Goal: Transaction & Acquisition: Purchase product/service

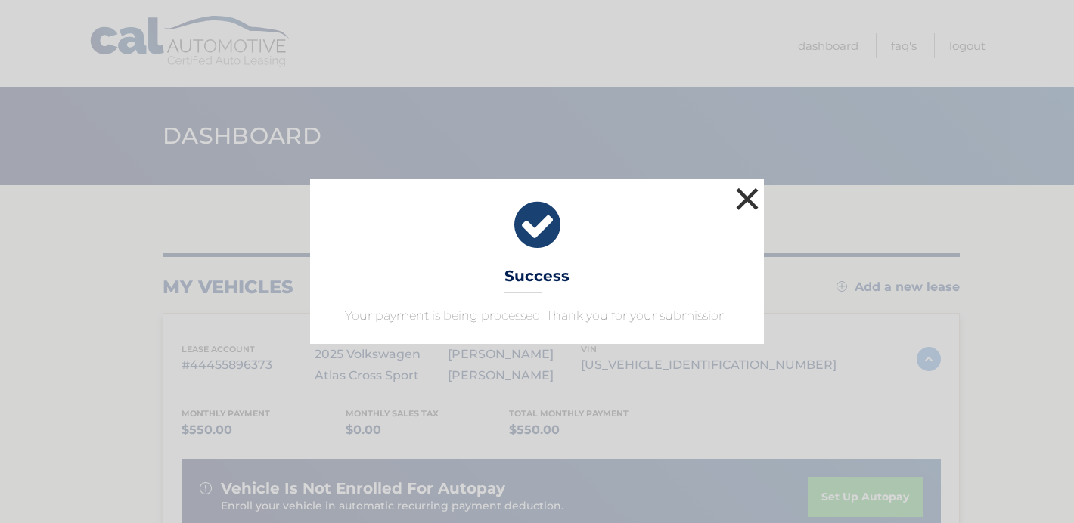
click at [749, 199] on button "×" at bounding box center [747, 199] width 30 height 30
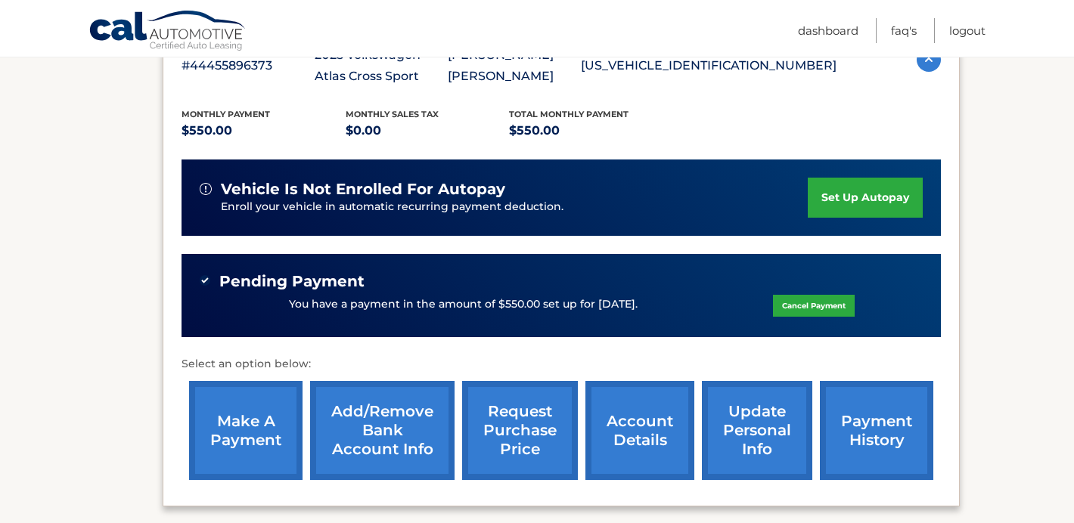
scroll to position [302, 0]
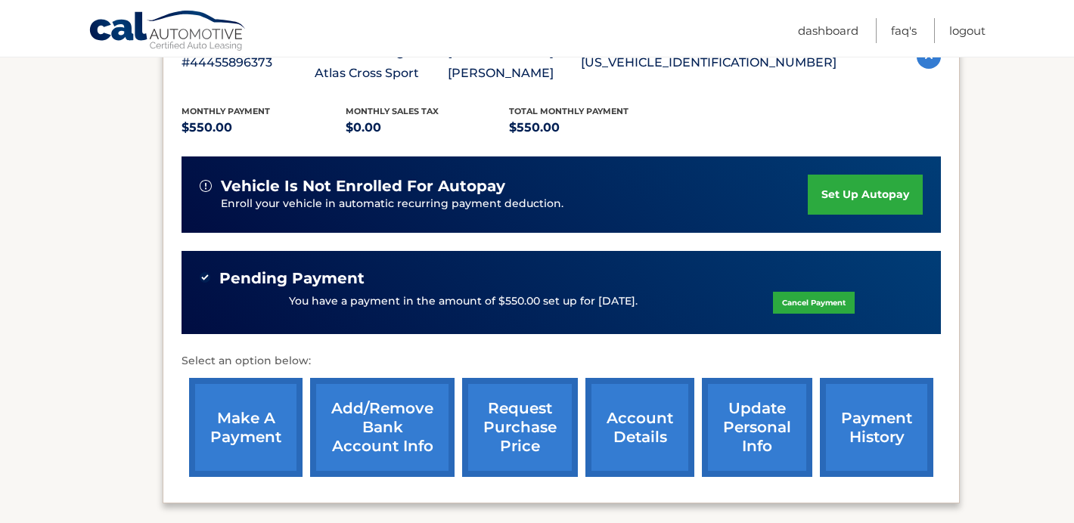
click at [265, 403] on link "make a payment" at bounding box center [245, 427] width 113 height 99
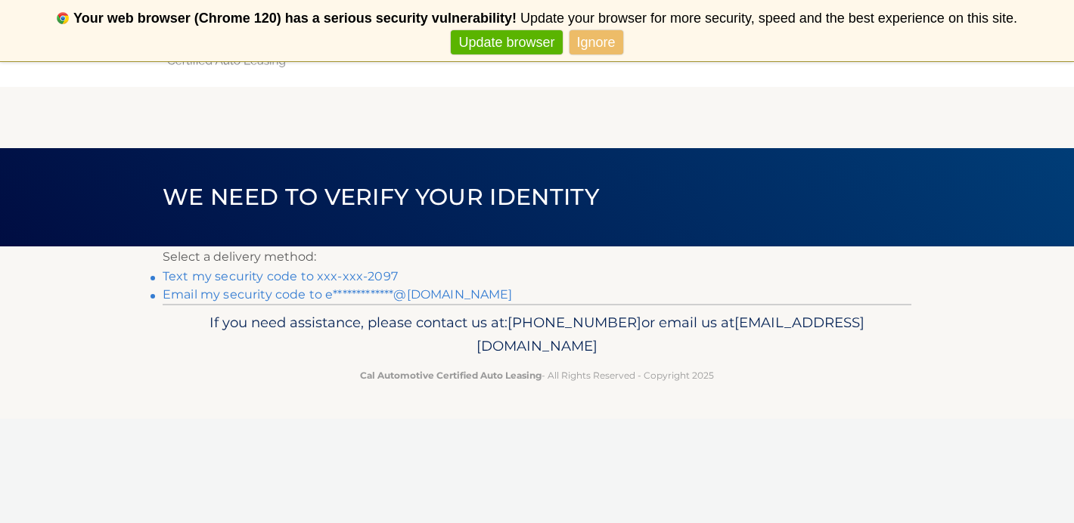
click at [344, 277] on link "Text my security code to xxx-xxx-2097" at bounding box center [280, 276] width 235 height 14
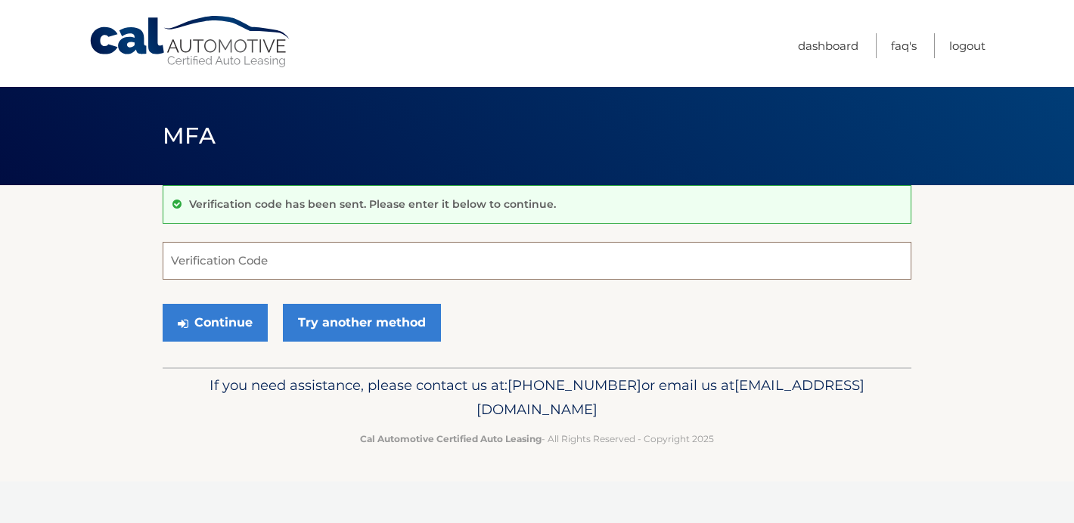
click at [271, 262] on input "Verification Code" at bounding box center [537, 261] width 749 height 38
type input "581442"
click at [213, 325] on button "Continue" at bounding box center [215, 323] width 105 height 38
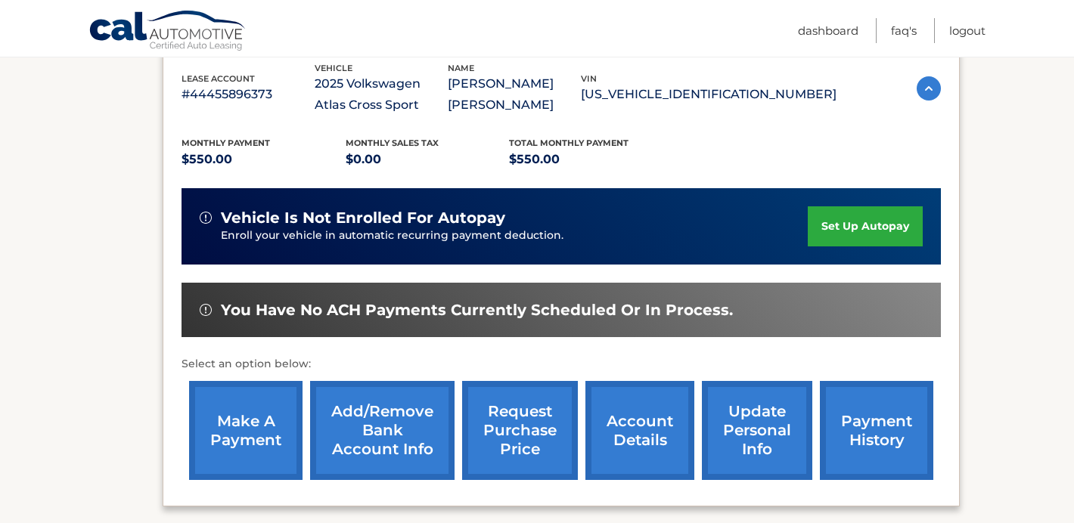
scroll to position [272, 0]
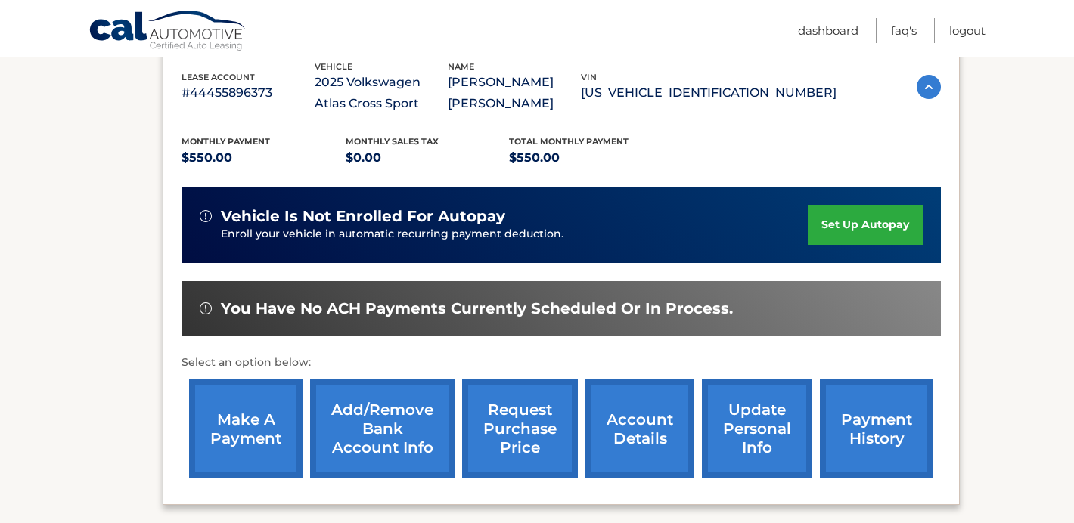
click at [264, 397] on link "make a payment" at bounding box center [245, 429] width 113 height 99
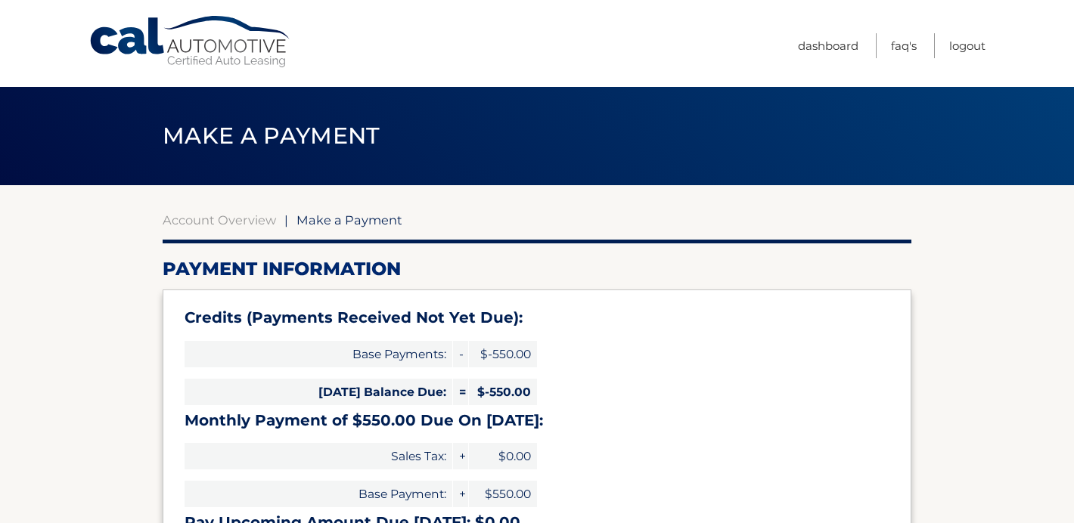
select select "MThjN2I3YjItMjE1OS00NGY1LWIyN2MtOTI5OTVhODI0YzY2"
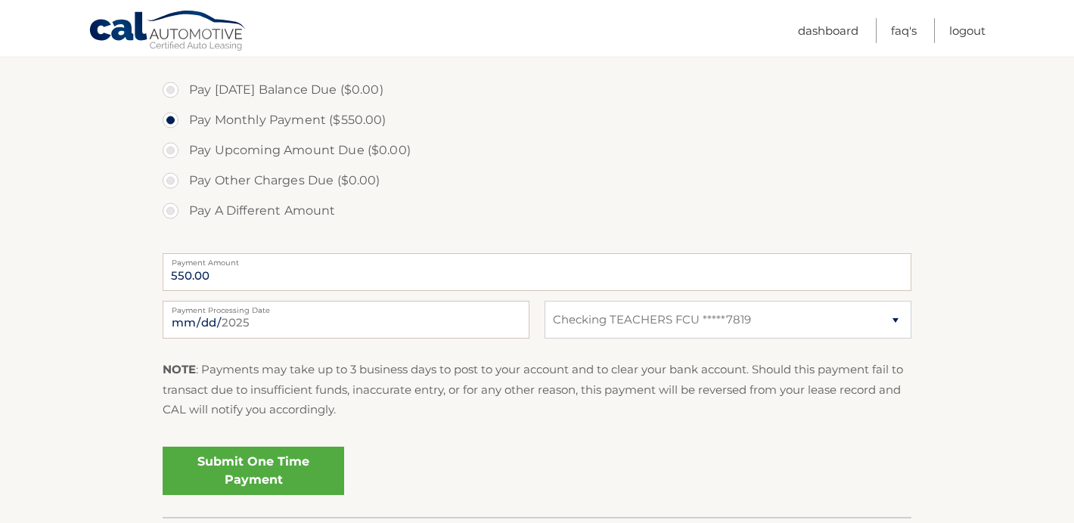
scroll to position [514, 0]
click at [231, 466] on link "Submit One Time Payment" at bounding box center [253, 469] width 181 height 48
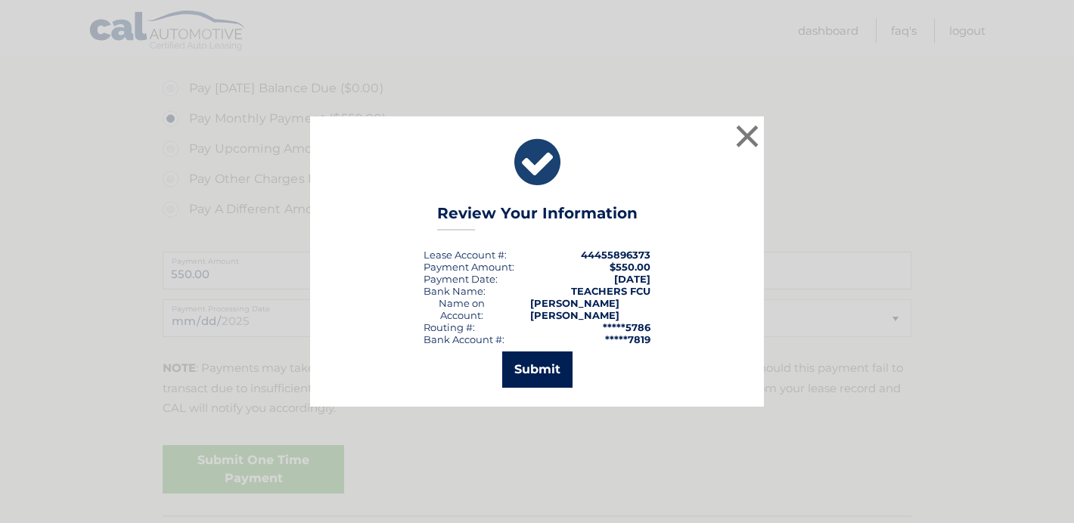
click at [542, 371] on button "Submit" at bounding box center [537, 370] width 70 height 36
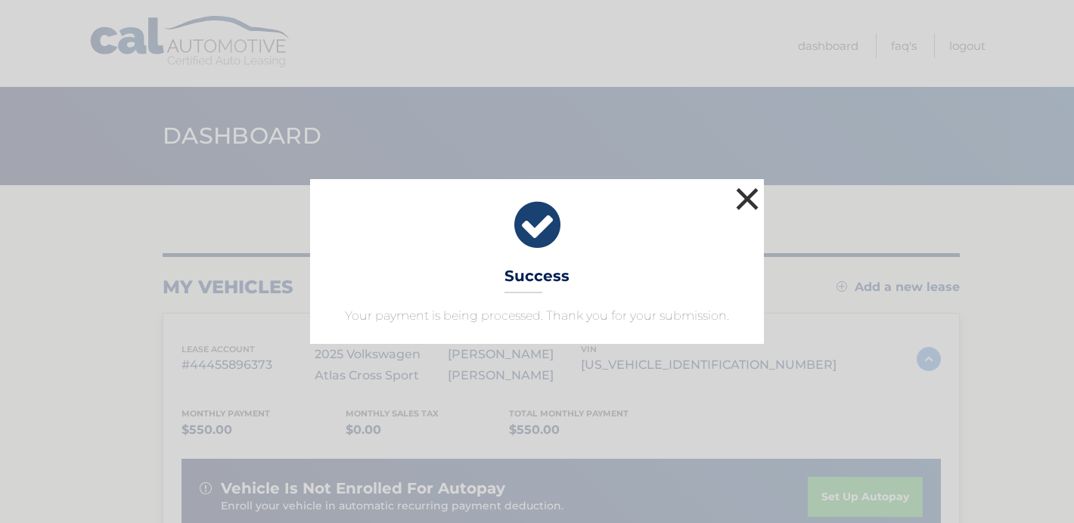
click at [750, 200] on button "×" at bounding box center [747, 199] width 30 height 30
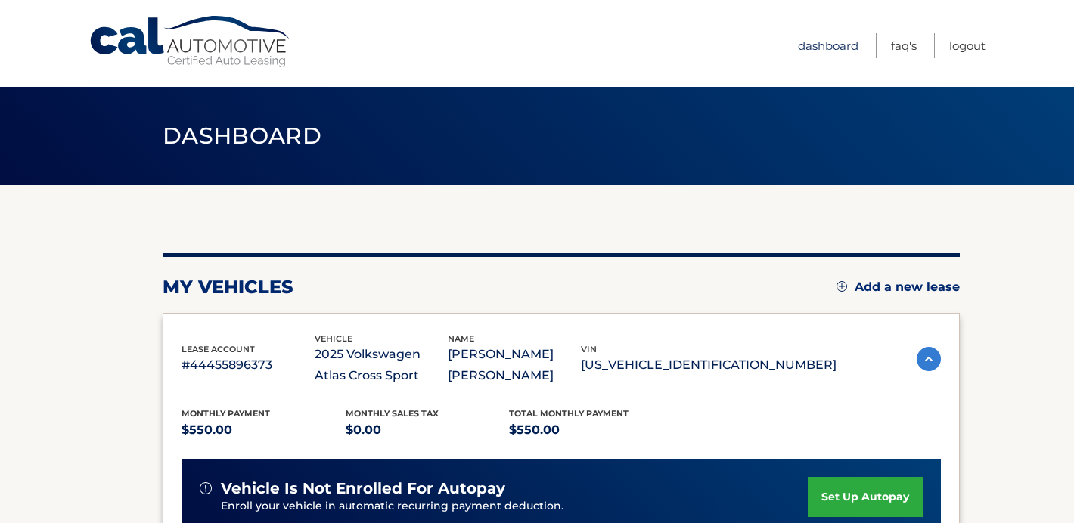
click at [837, 39] on link "Dashboard" at bounding box center [828, 45] width 60 height 25
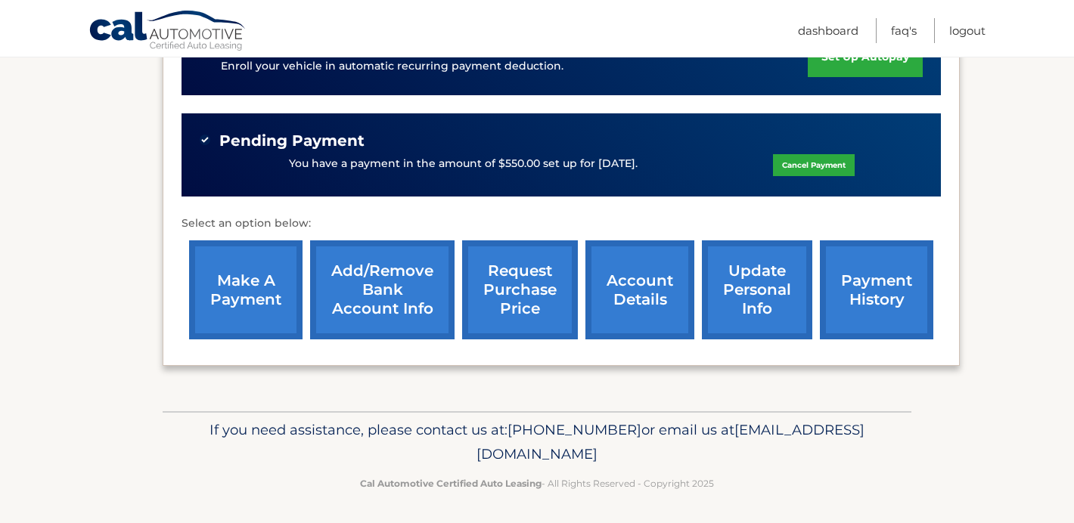
scroll to position [442, 0]
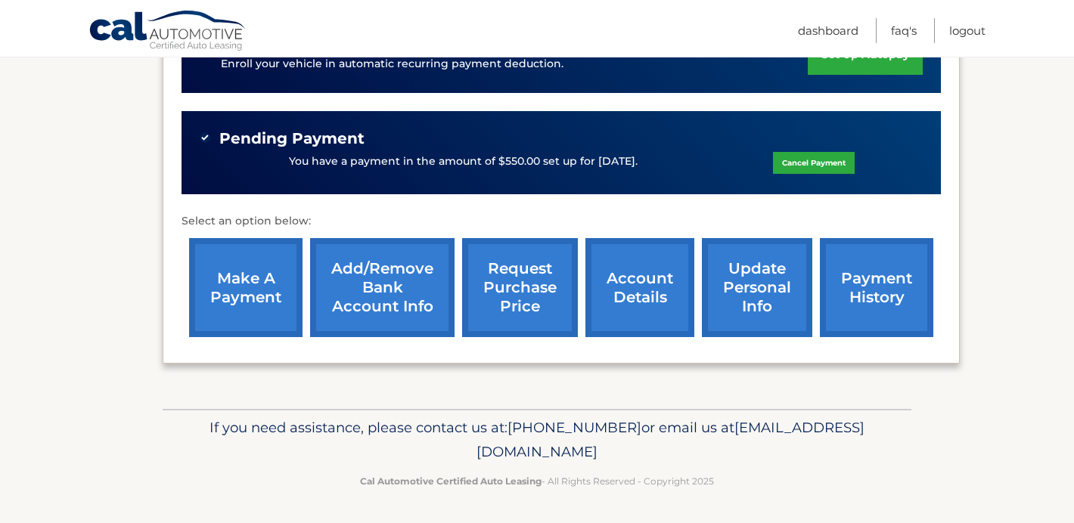
click at [894, 262] on link "payment history" at bounding box center [876, 287] width 113 height 99
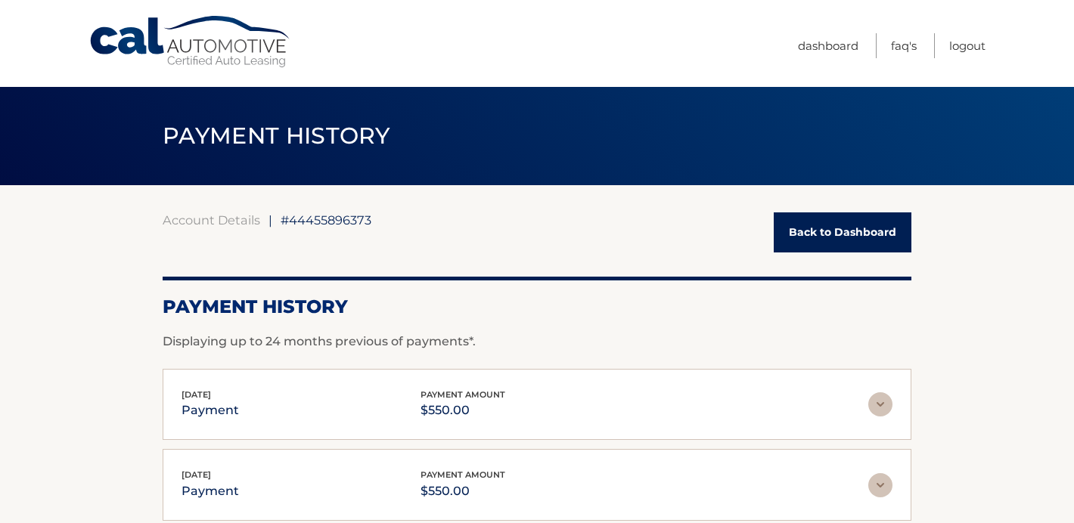
click at [1007, 240] on section "Account Details | #44455896373 Back to Dashboard Payment History Displaying up …" at bounding box center [537, 531] width 1074 height 693
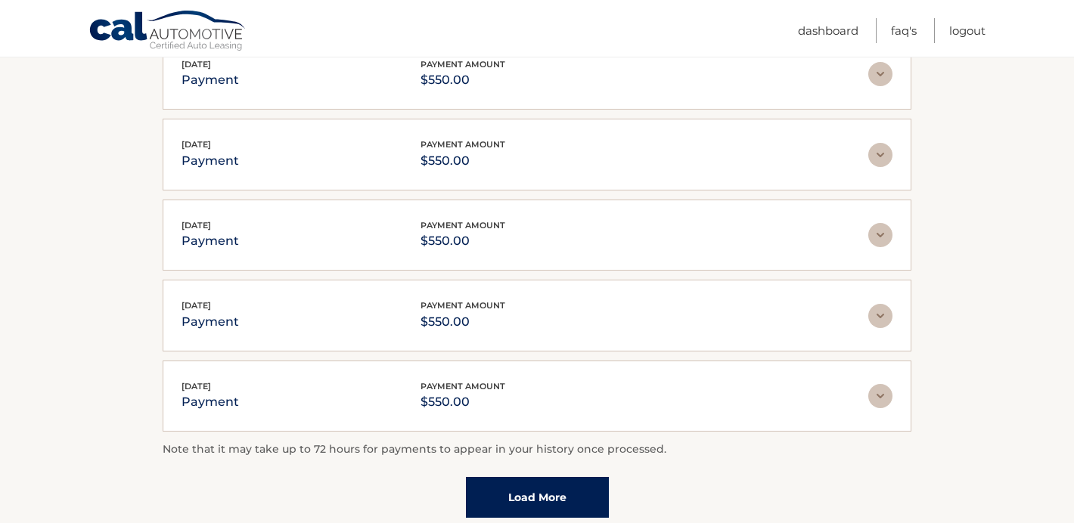
scroll to position [333, 0]
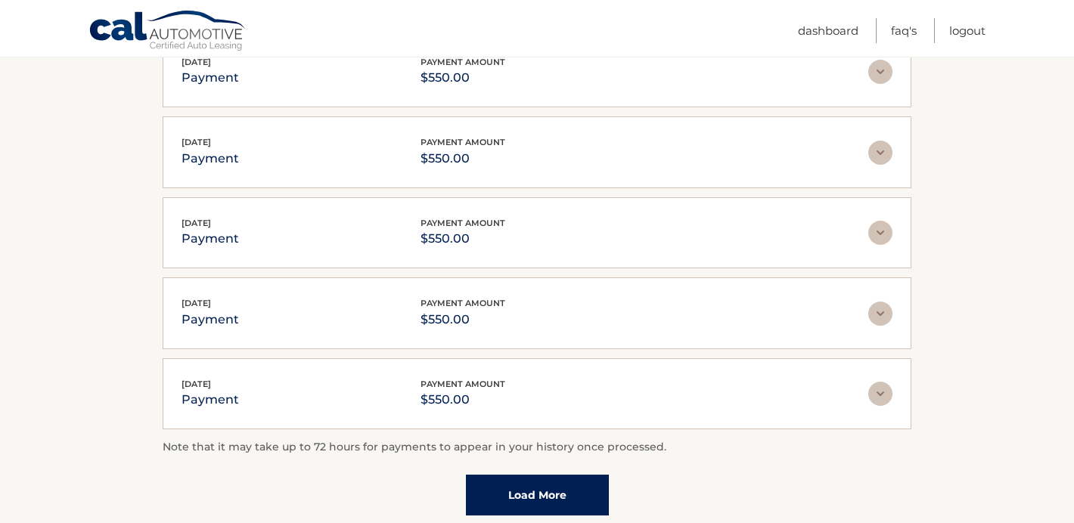
click at [504, 495] on link "Load More" at bounding box center [537, 495] width 143 height 41
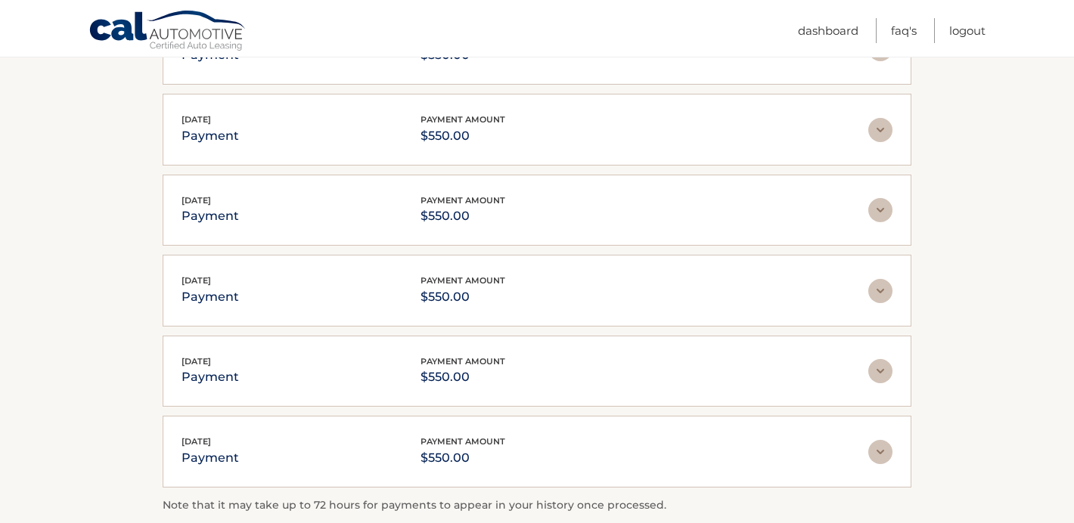
scroll to position [363, 0]
